Goal: Information Seeking & Learning: Learn about a topic

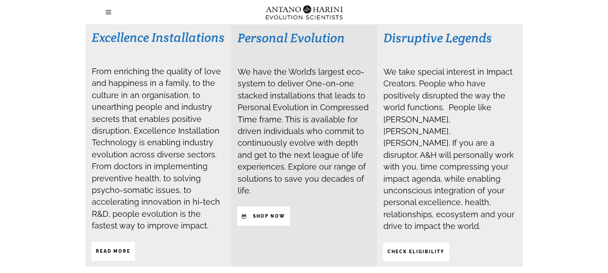
scroll to position [217, 0]
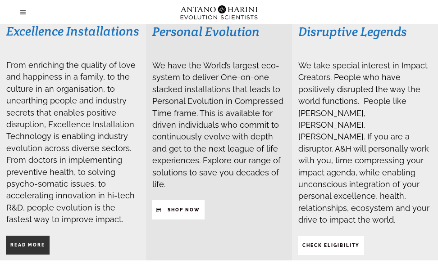
click at [40, 244] on strong "Read More" at bounding box center [27, 245] width 35 height 5
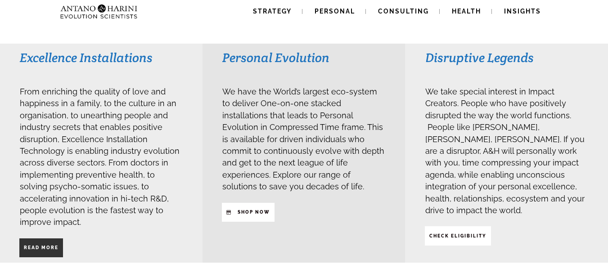
click at [42, 245] on strong "Read More" at bounding box center [41, 247] width 35 height 5
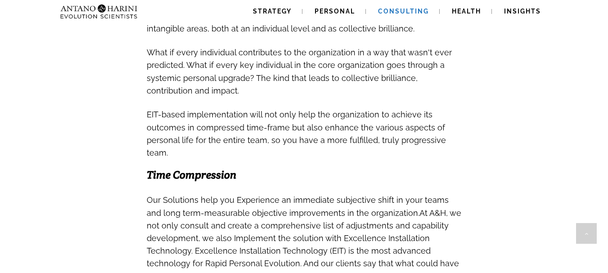
scroll to position [724, 0]
